Goal: Task Accomplishment & Management: Manage account settings

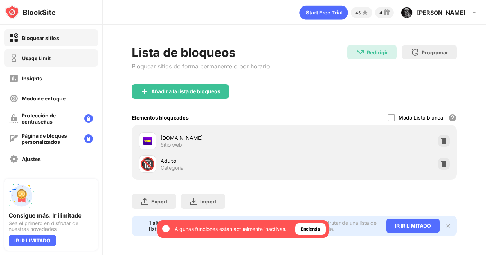
click at [42, 58] on div "Usage Limit" at bounding box center [36, 58] width 29 height 6
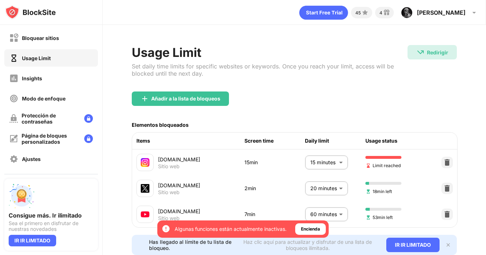
click at [317, 161] on body "Al darte de alta, te aseguras el acceso a todas las funciones y ventajas que de…" at bounding box center [243, 127] width 486 height 255
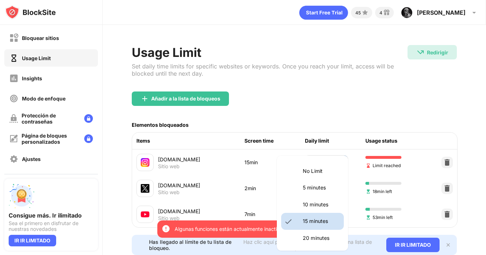
click at [309, 200] on li "10 minutes" at bounding box center [312, 204] width 63 height 17
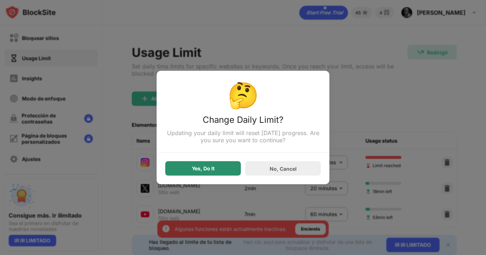
click at [217, 170] on div "Yes, Do It" at bounding box center [203, 168] width 76 height 14
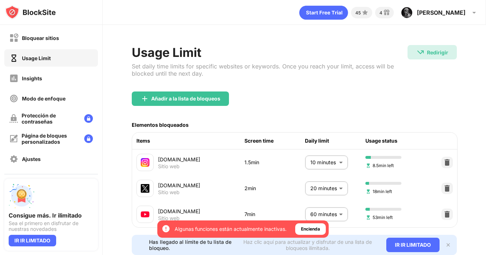
click at [448, 112] on div "Añadir a la lista de bloqueos" at bounding box center [294, 104] width 325 height 26
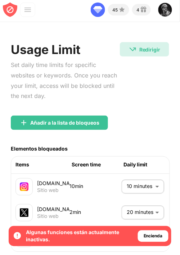
scroll to position [7, 0]
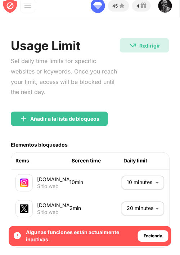
click at [157, 169] on body "Al darte de alta, te aseguras el acceso a todas las funciones y ventajas que de…" at bounding box center [90, 127] width 180 height 255
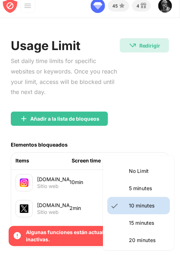
click at [141, 227] on p "15 minutes" at bounding box center [147, 223] width 37 height 8
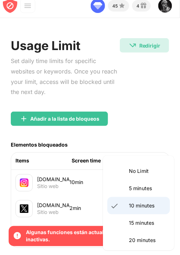
type input "**"
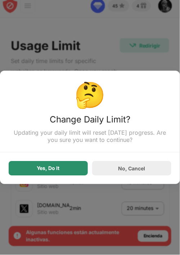
click at [32, 167] on div "Yes, Do It" at bounding box center [48, 168] width 79 height 14
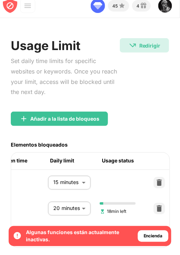
scroll to position [0, 102]
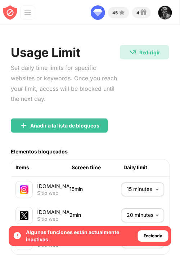
click at [141, 185] on body "Al darte de alta, te aseguras el acceso a todas las funciones y ventajas que de…" at bounding box center [90, 127] width 180 height 255
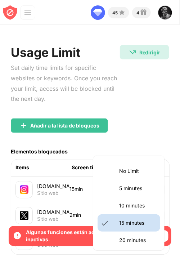
click at [152, 201] on li "10 minutes" at bounding box center [129, 205] width 63 height 17
type input "**"
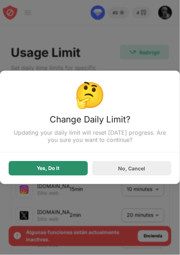
click at [75, 165] on div "Yes, Do It" at bounding box center [48, 168] width 79 height 14
